Goal: Transaction & Acquisition: Register for event/course

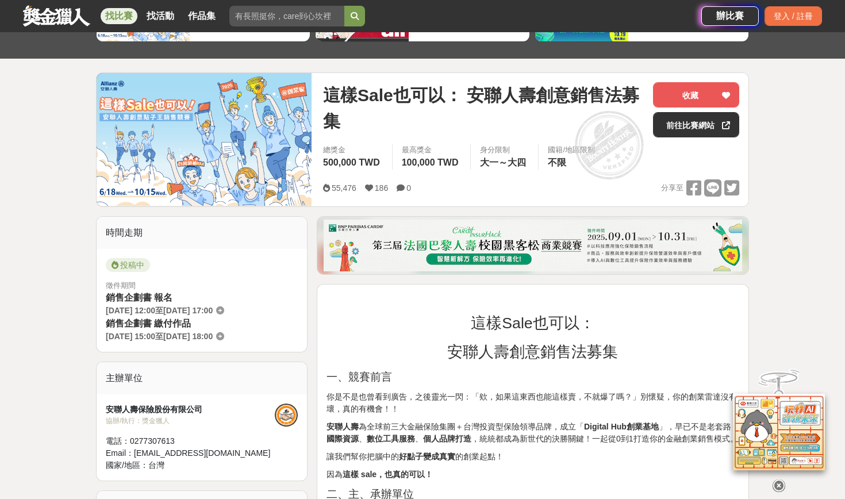
scroll to position [103, 0]
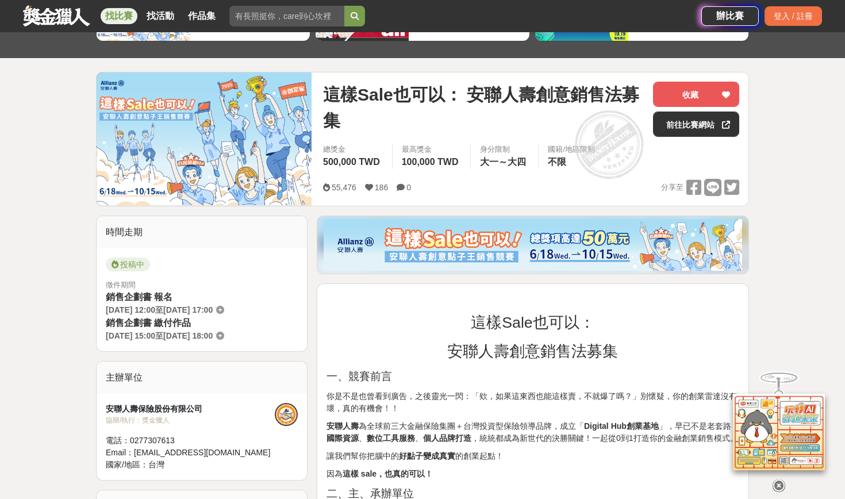
click at [102, 332] on div "投稿中 徵件期間 銷售企劃書 報名 2025-06-18 12:00 至 2025-10-15 17:00 銷售企劃書 繳付作品 2025-09-10 15:…" at bounding box center [202, 299] width 210 height 103
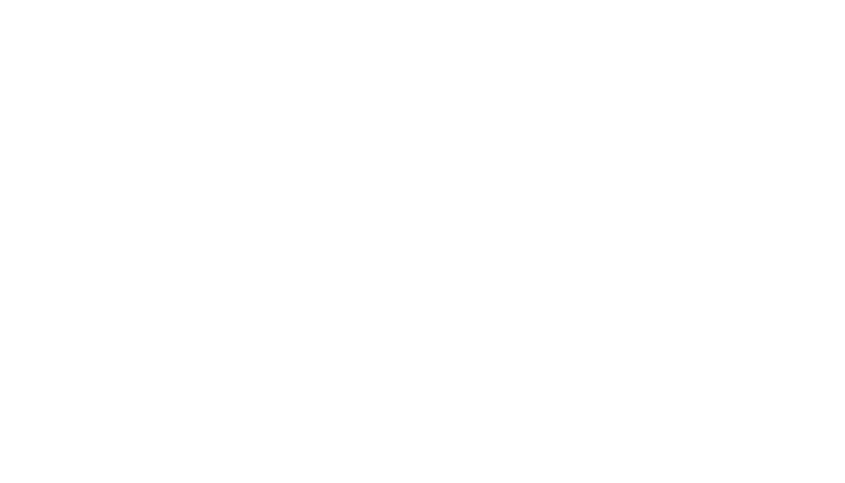
click at [182, 0] on html at bounding box center [422, 0] width 845 height 0
drag, startPoint x: 183, startPoint y: 186, endPoint x: 619, endPoint y: 124, distance: 440.7
click at [619, 0] on html at bounding box center [422, 0] width 845 height 0
click at [221, 0] on html at bounding box center [422, 0] width 845 height 0
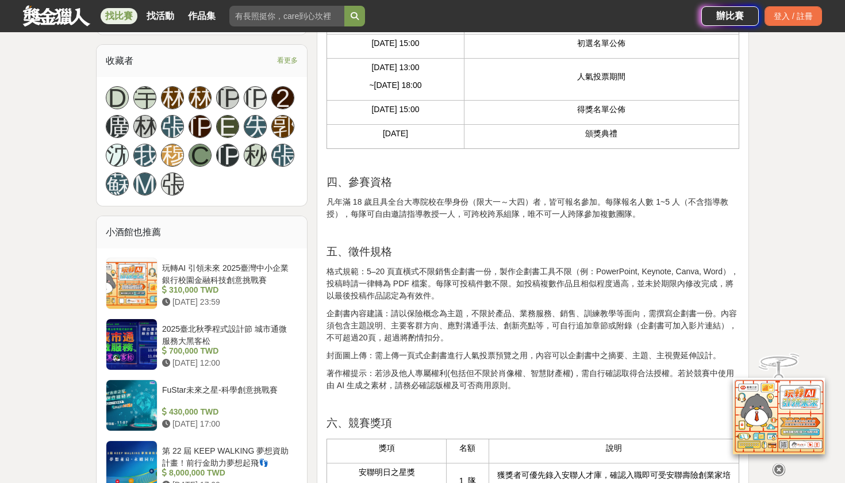
scroll to position [782, 0]
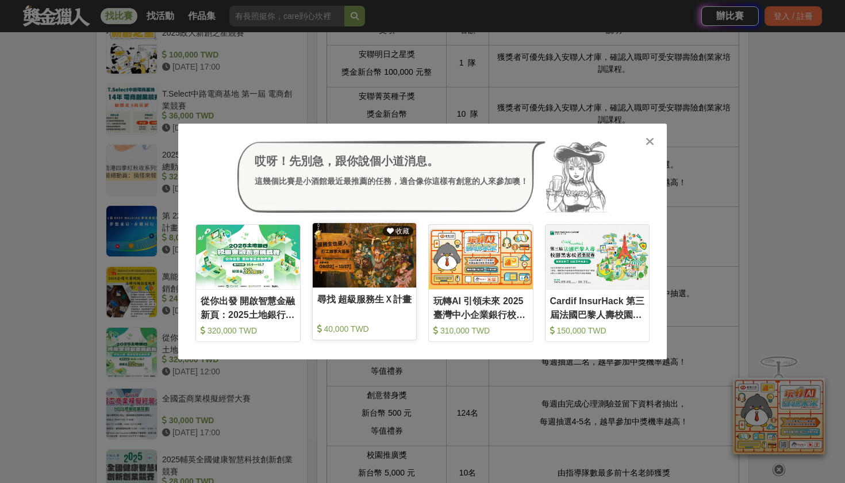
scroll to position [1169, 0]
